Goal: Find specific page/section: Find specific page/section

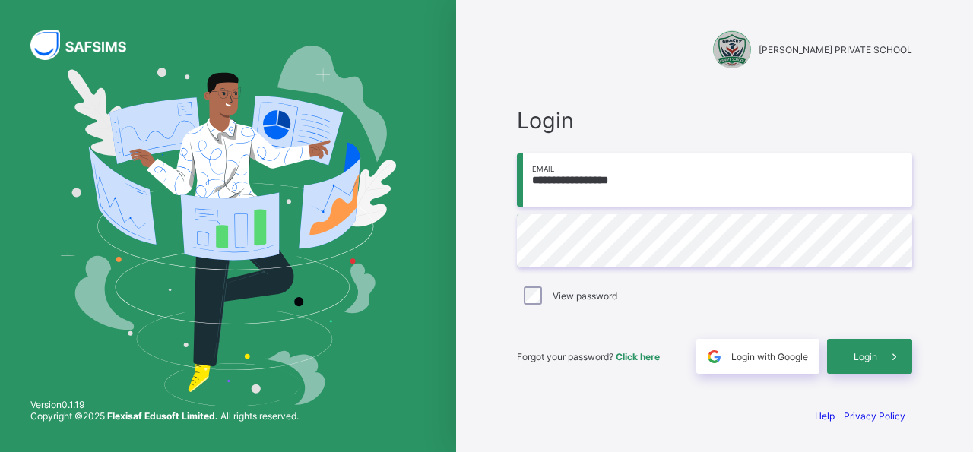
click at [856, 354] on span "Login" at bounding box center [866, 356] width 24 height 11
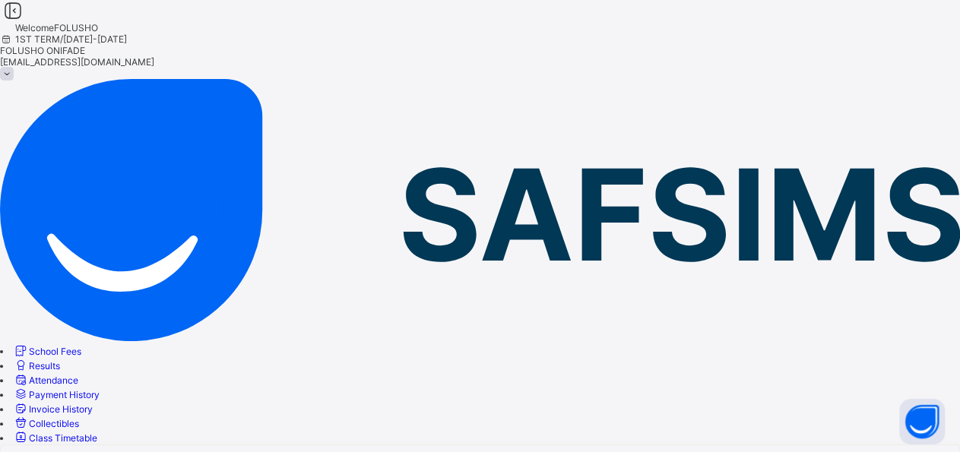
click at [81, 346] on span "School Fees" at bounding box center [55, 351] width 52 height 11
click at [60, 360] on link "Results" at bounding box center [36, 365] width 47 height 11
click at [81, 346] on link "School Fees" at bounding box center [47, 351] width 68 height 11
click at [103, 79] on img at bounding box center [480, 210] width 960 height 262
click at [97, 22] on div at bounding box center [480, 11] width 960 height 22
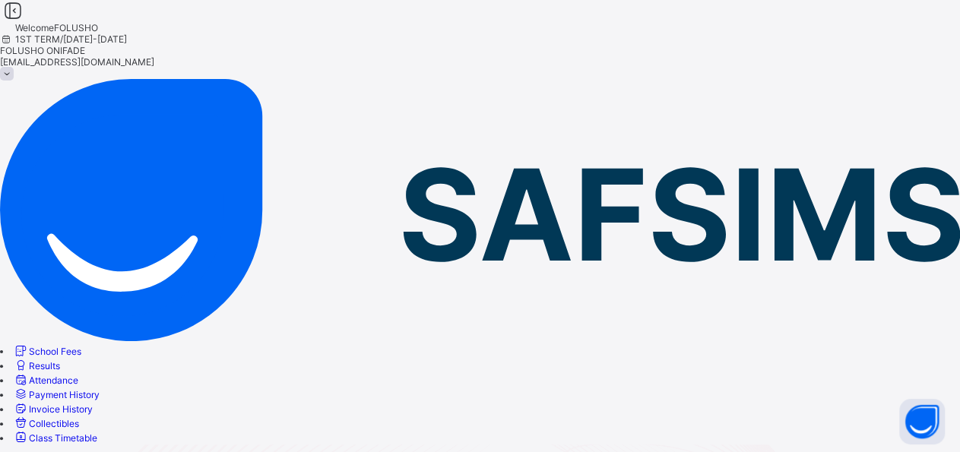
click at [834, 45] on span "[PERSON_NAME]" at bounding box center [480, 50] width 960 height 11
click at [71, 375] on span "Attendance" at bounding box center [53, 380] width 49 height 11
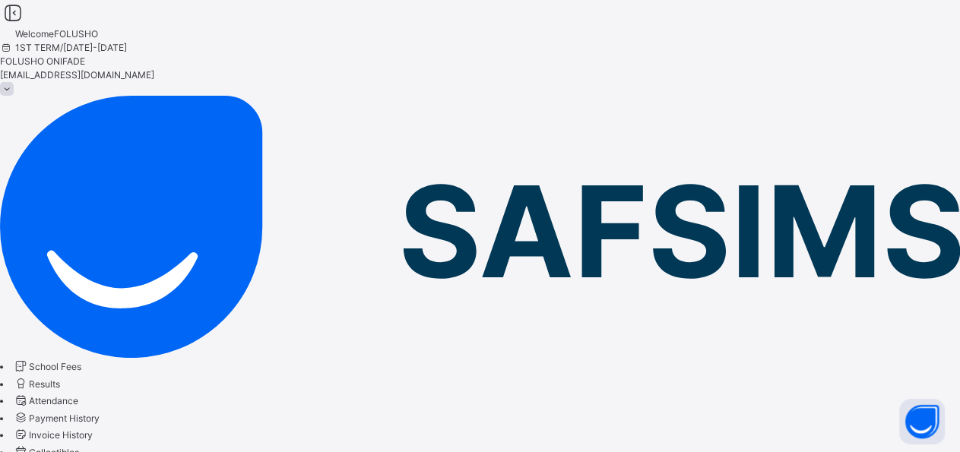
click at [80, 361] on link "School Fees" at bounding box center [47, 366] width 68 height 11
click at [83, 96] on img at bounding box center [480, 227] width 960 height 262
click at [26, 24] on icon at bounding box center [13, 13] width 26 height 22
